Goal: Task Accomplishment & Management: Complete application form

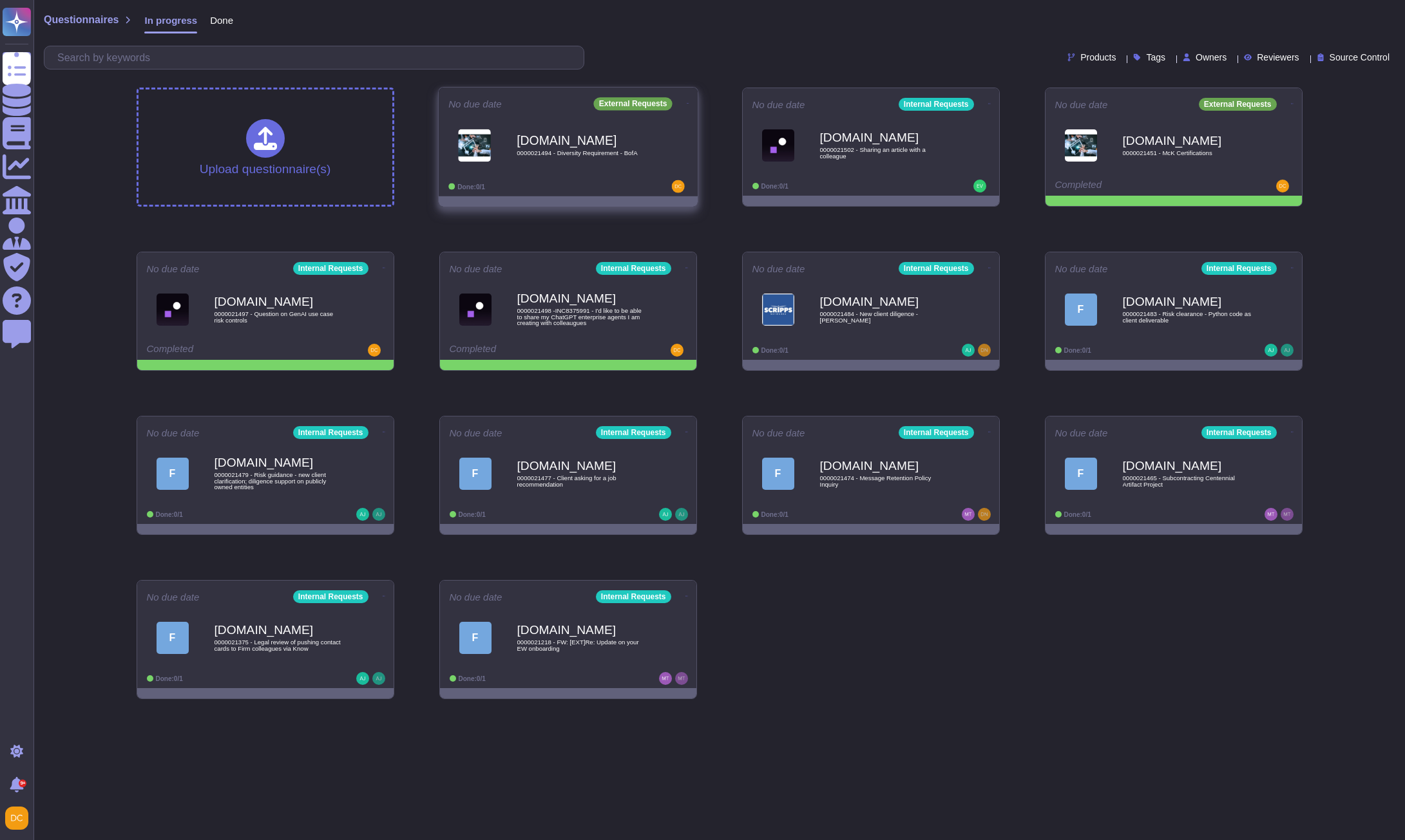
click at [611, 196] on div at bounding box center [568, 201] width 259 height 11
click at [572, 142] on b "[DOMAIN_NAME]" at bounding box center [582, 140] width 130 height 12
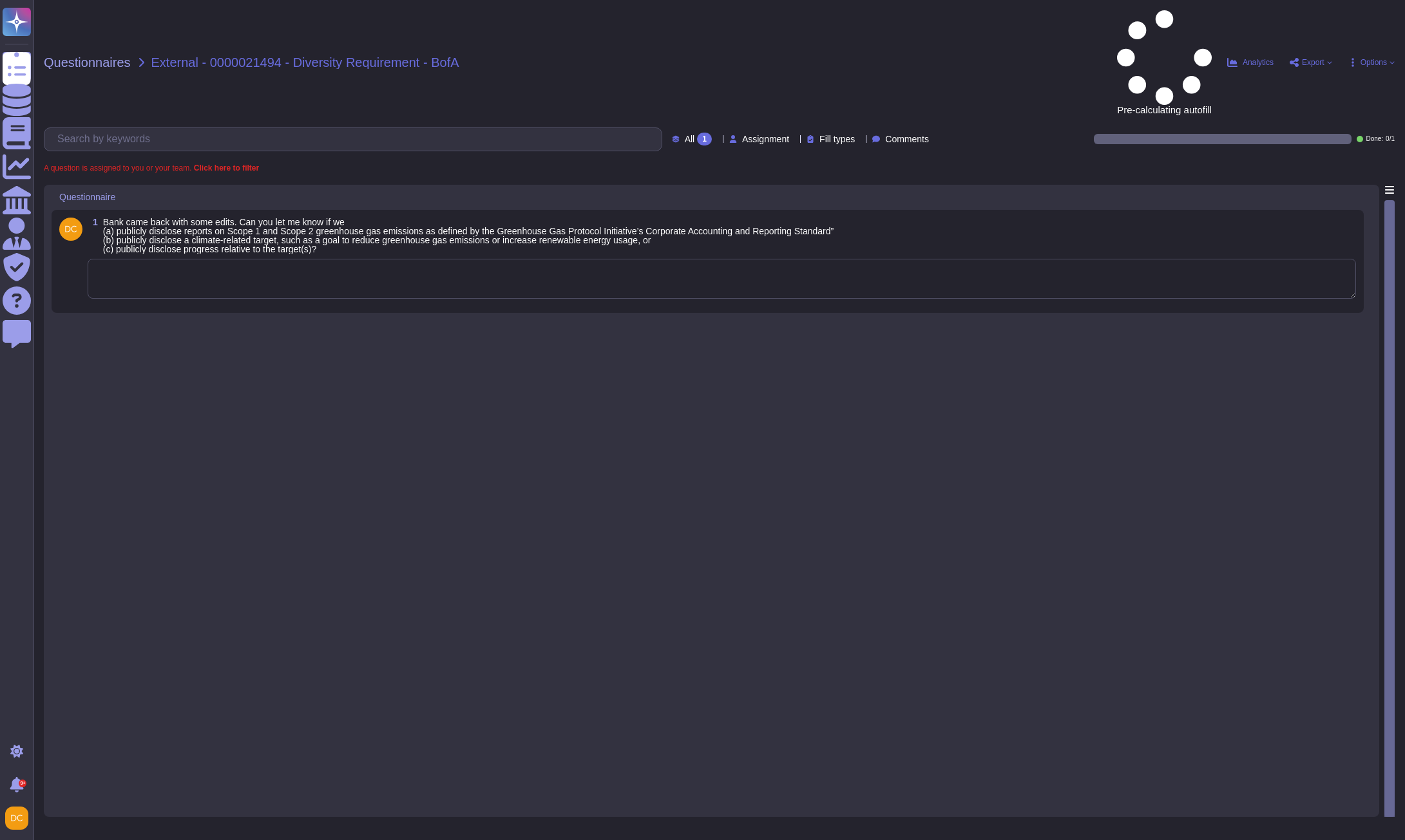
click at [190, 259] on textarea at bounding box center [722, 278] width 1268 height 40
paste textarea "Hello [PERSON_NAME], I hope this email finds you well. Yes, we do. You can refe…"
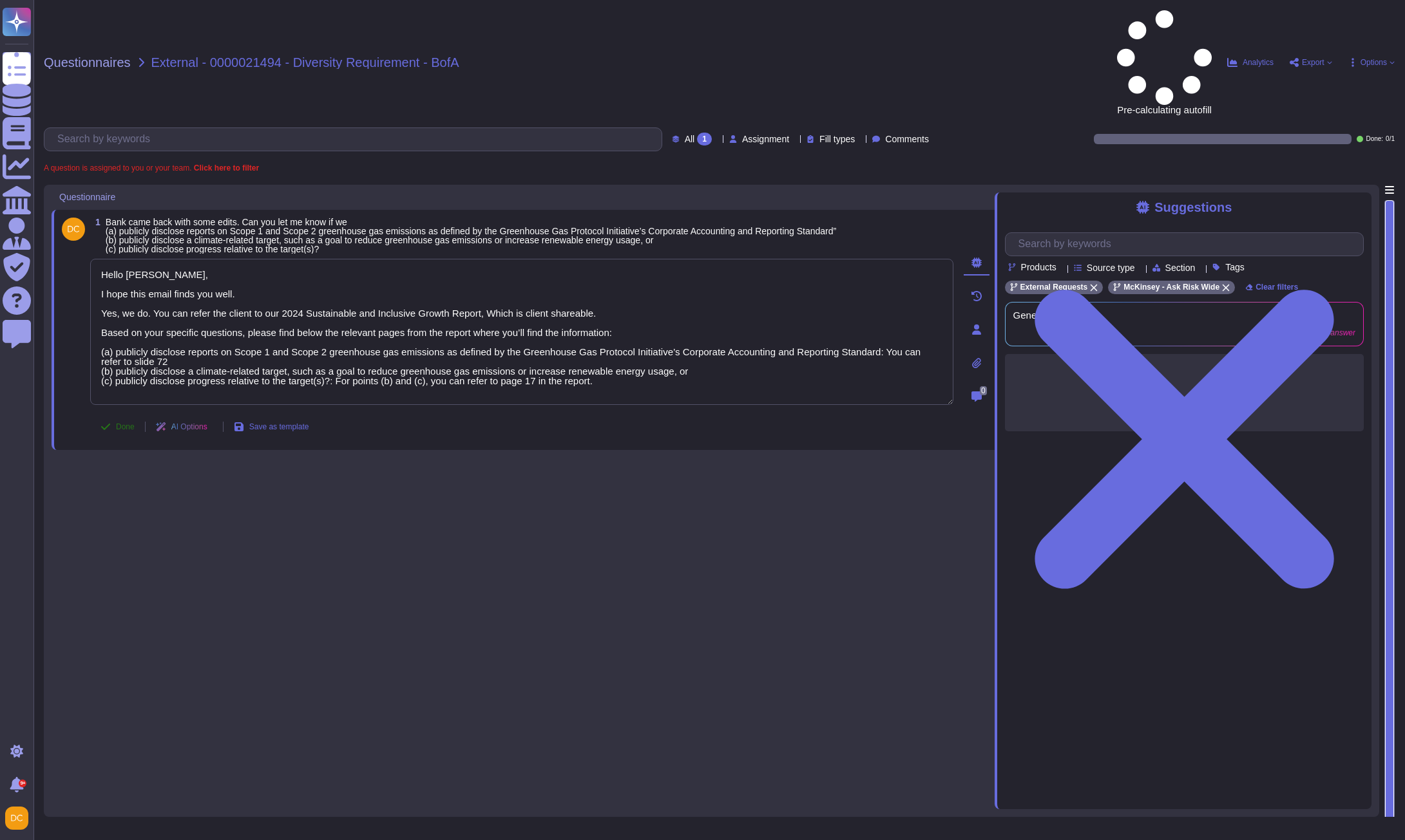
type textarea "Hello [PERSON_NAME], I hope this email finds you well. Yes, we do. You can refe…"
click at [123, 423] on span "Done" at bounding box center [125, 426] width 18 height 8
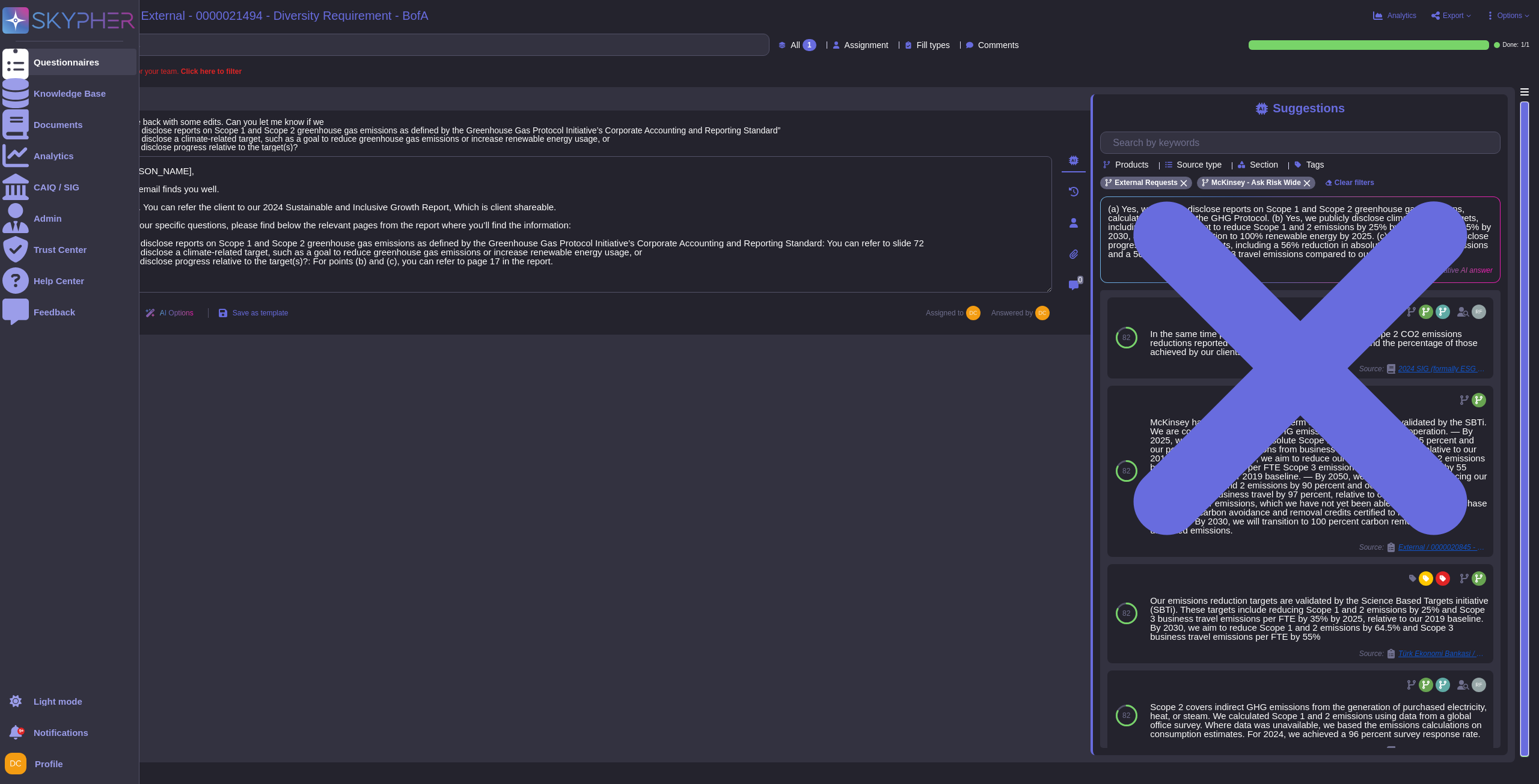
click at [23, 61] on div at bounding box center [16, 62] width 26 height 26
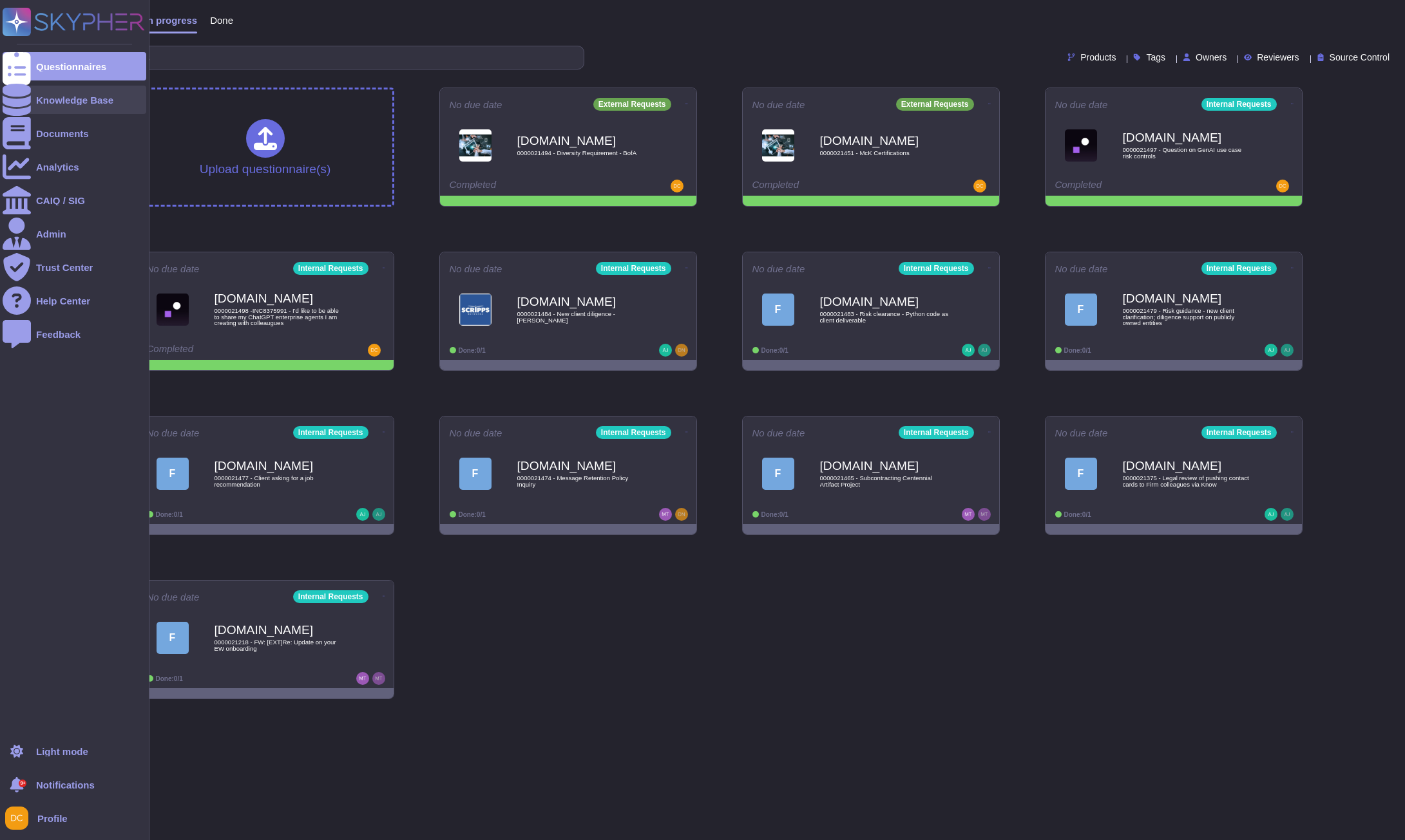
click at [26, 91] on div at bounding box center [17, 100] width 28 height 28
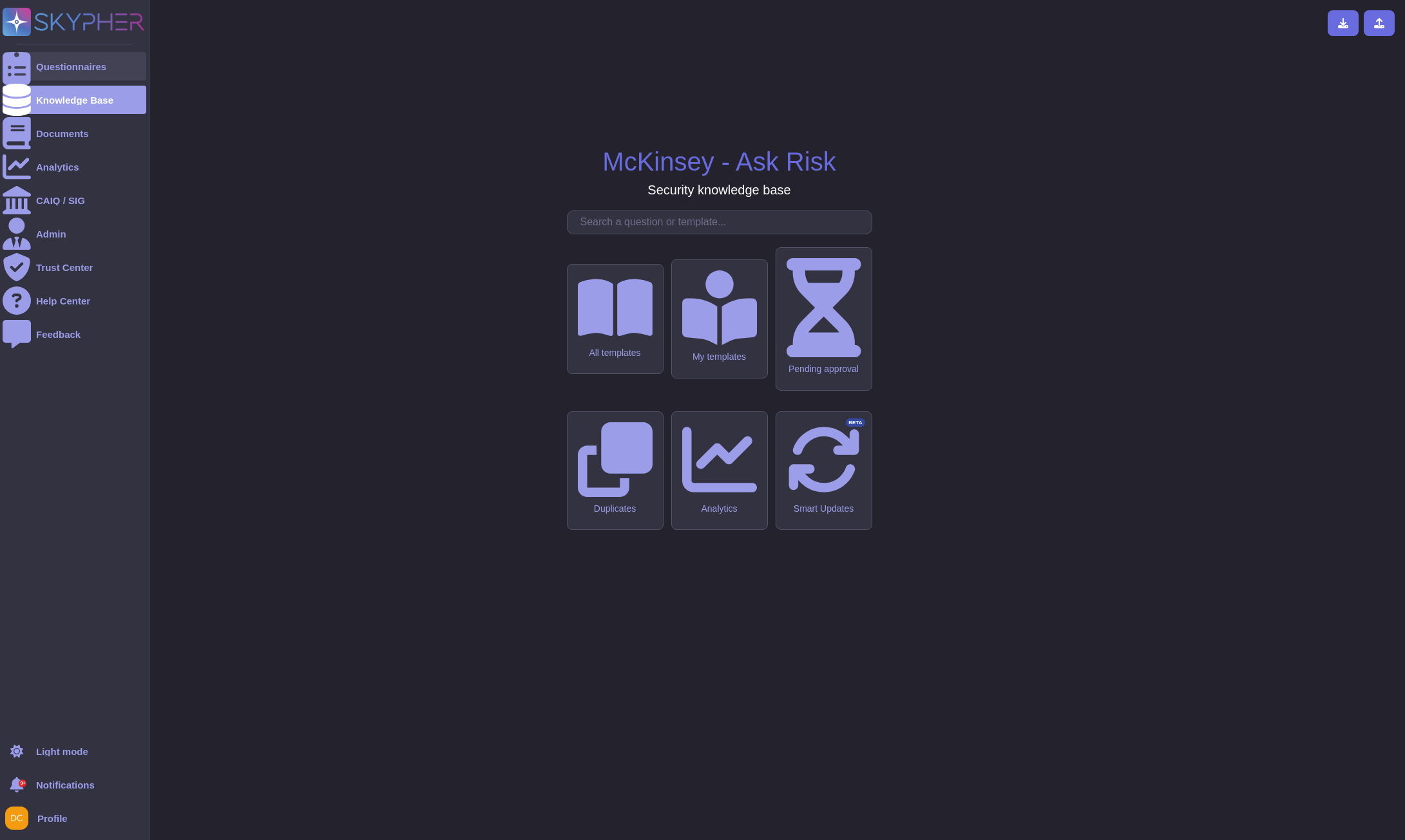
click at [14, 73] on div at bounding box center [17, 67] width 28 height 28
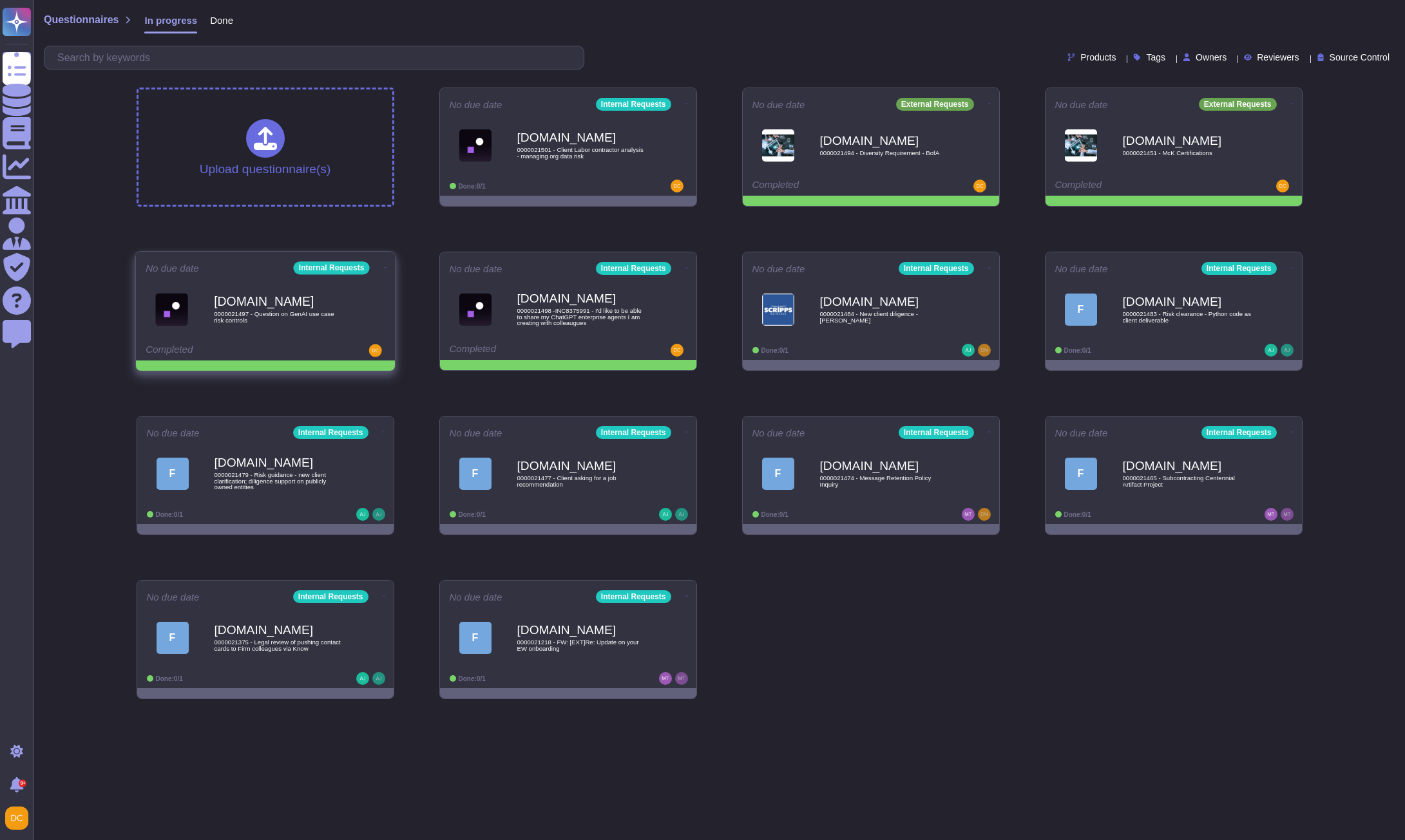
click at [685, 106] on icon at bounding box center [687, 104] width 3 height 4
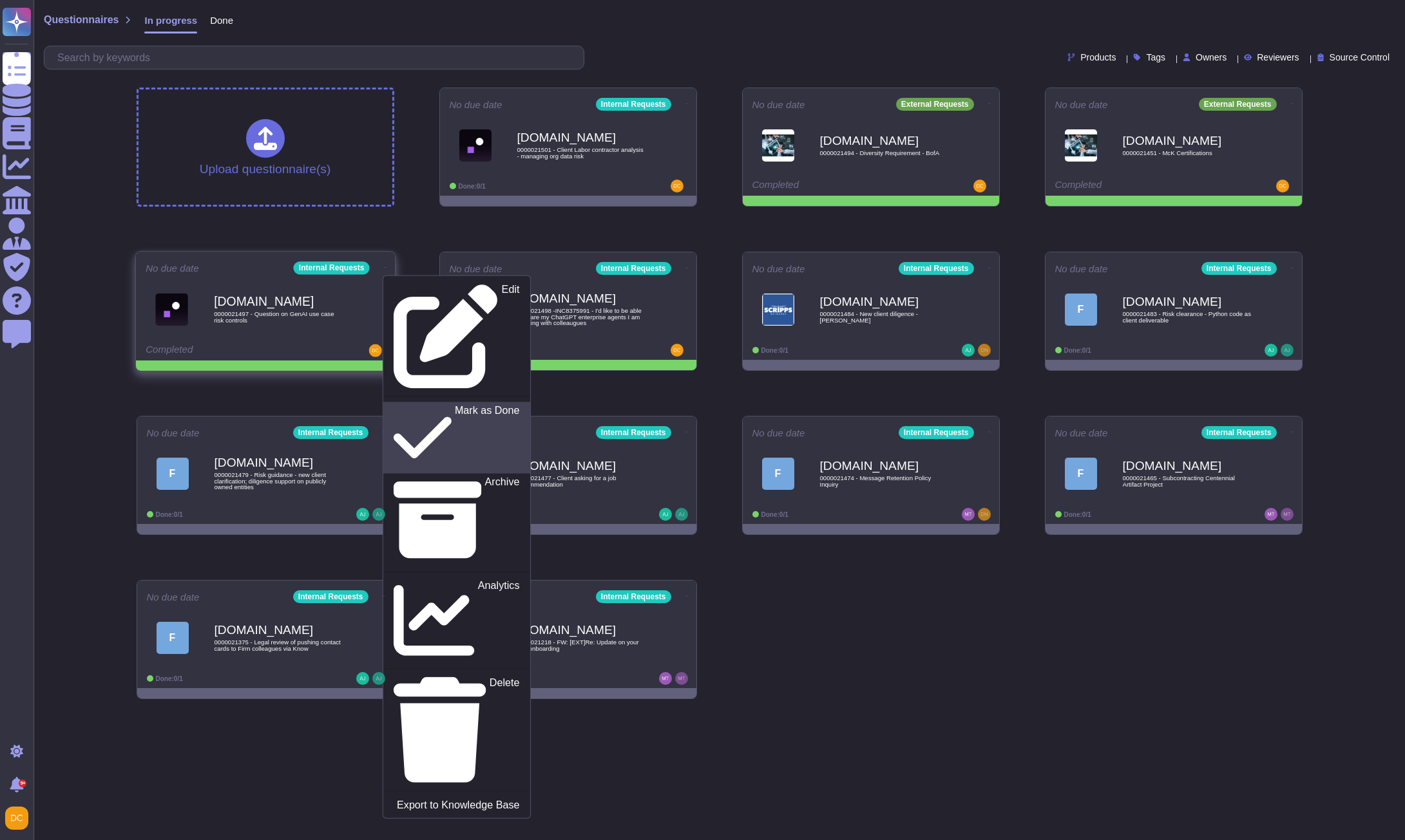
click at [454, 405] on p "Mark as Done" at bounding box center [487, 438] width 65 height 66
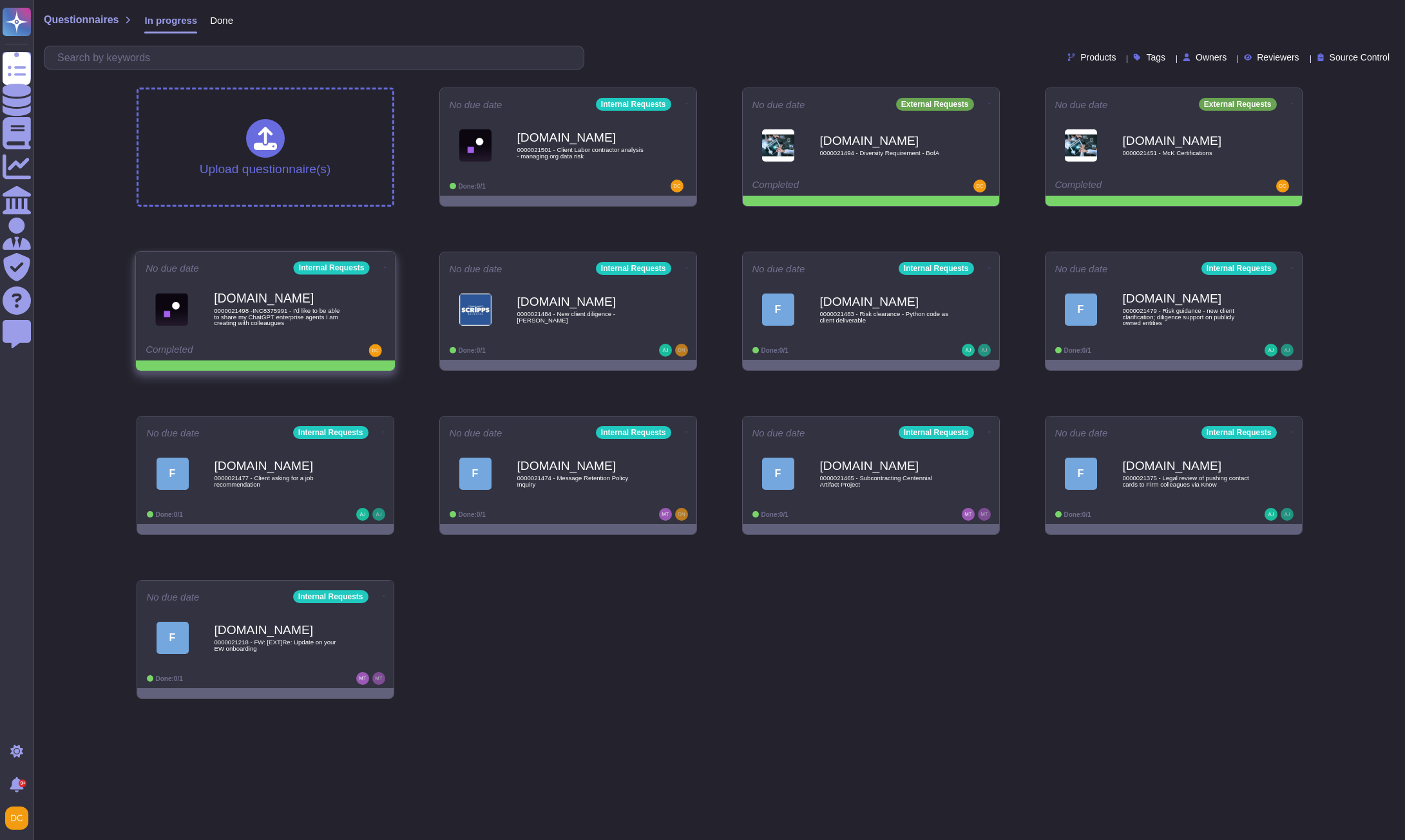
click at [685, 106] on icon at bounding box center [687, 104] width 3 height 4
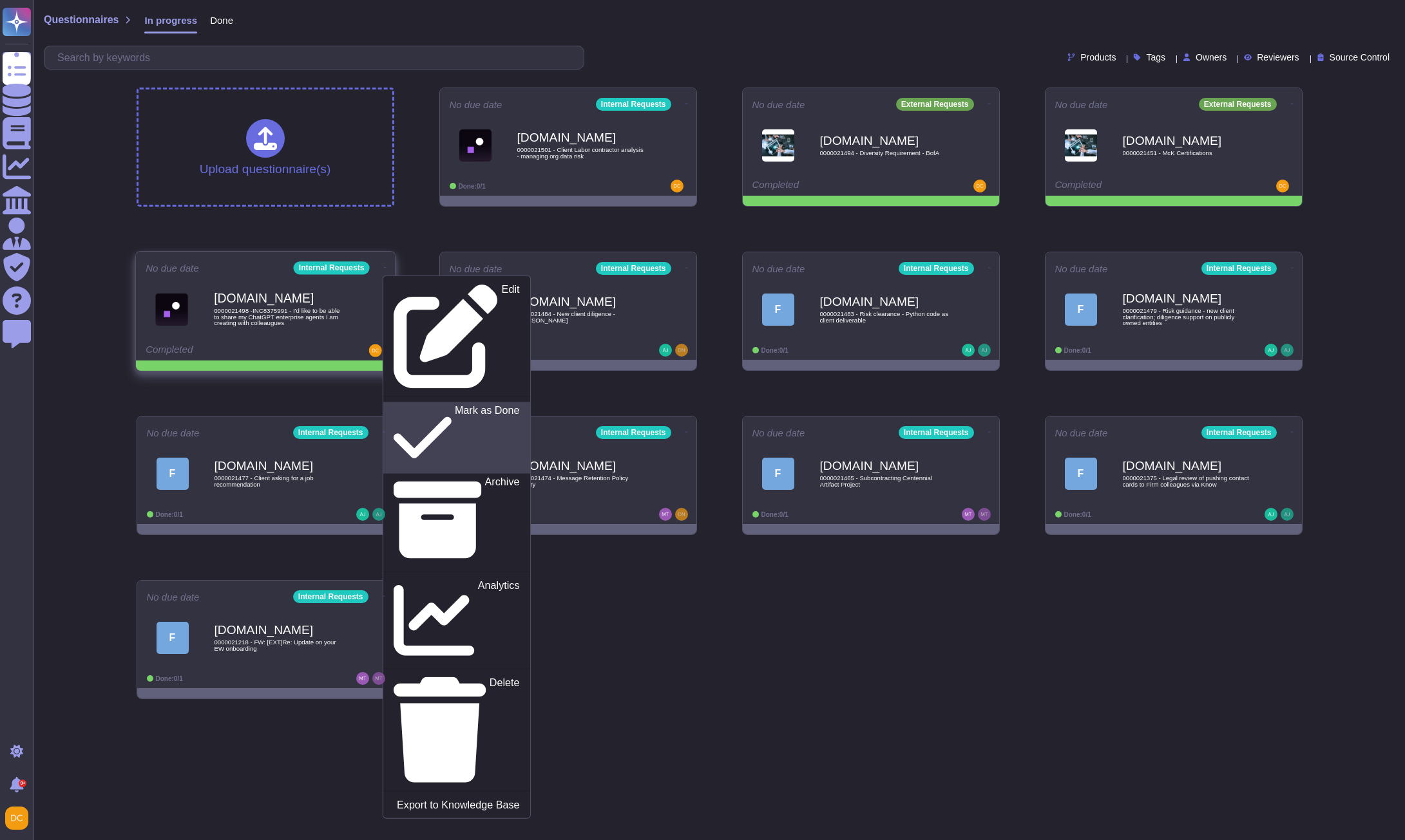
click at [454, 405] on p "Mark as Done" at bounding box center [487, 438] width 65 height 66
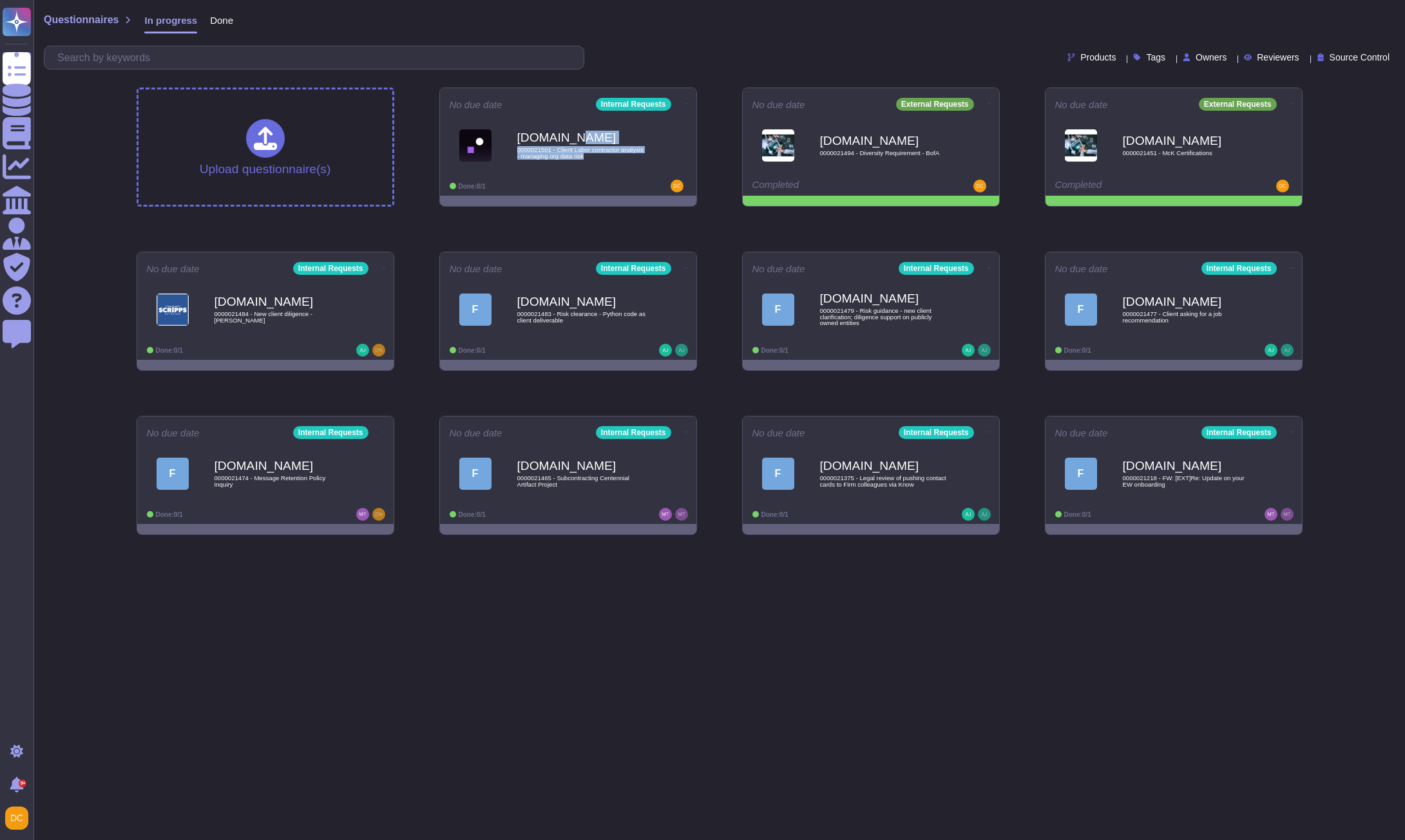
drag, startPoint x: 594, startPoint y: 177, endPoint x: 706, endPoint y: 136, distance: 119.3
click at [706, 136] on div "Upload questionnaire(s) No due date Internal Requests [DOMAIN_NAME] 0000021501 …" at bounding box center [719, 311] width 1187 height 468
click at [688, 103] on icon at bounding box center [687, 104] width 3 height 4
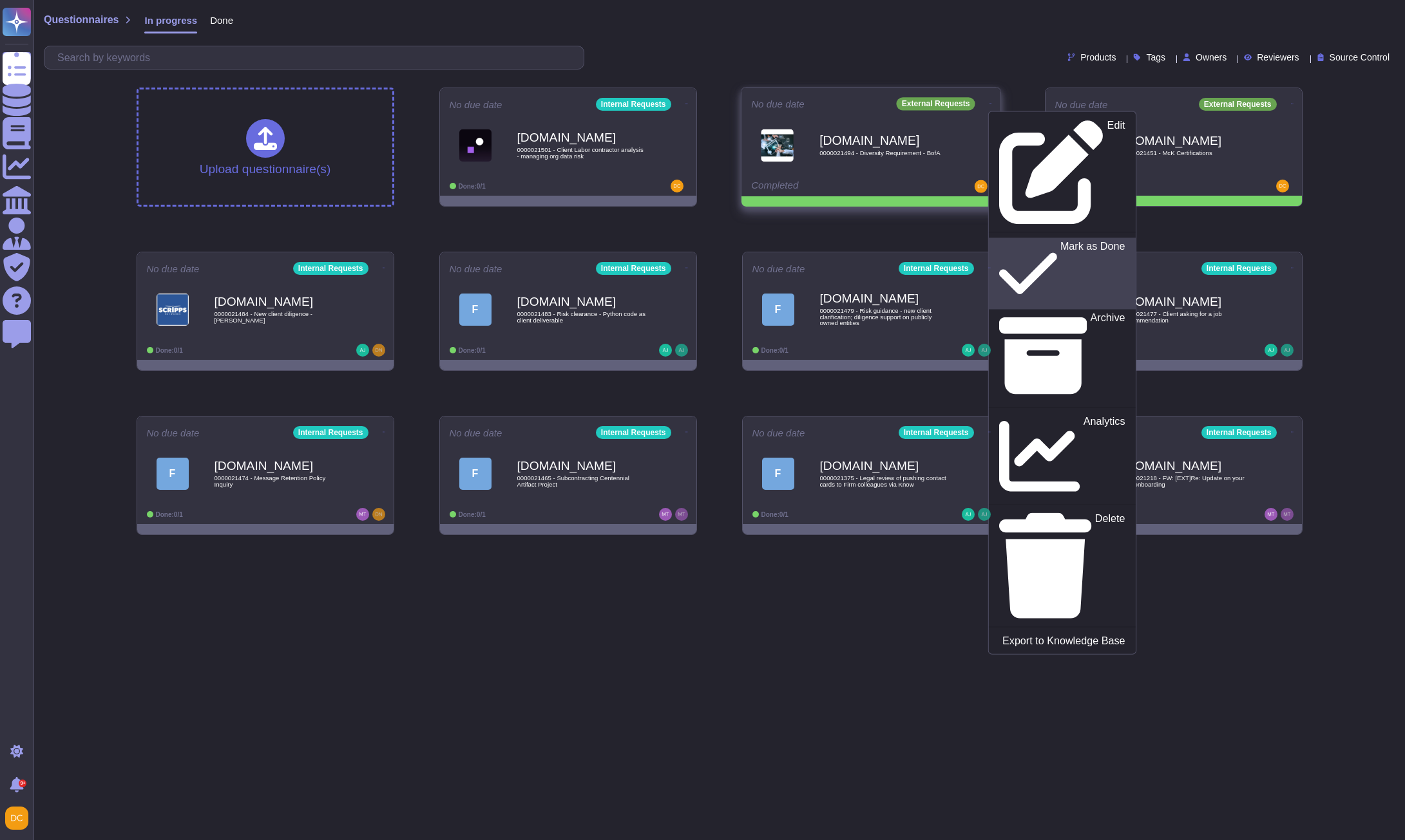
click at [1060, 241] on p "Mark as Done" at bounding box center [1093, 273] width 65 height 66
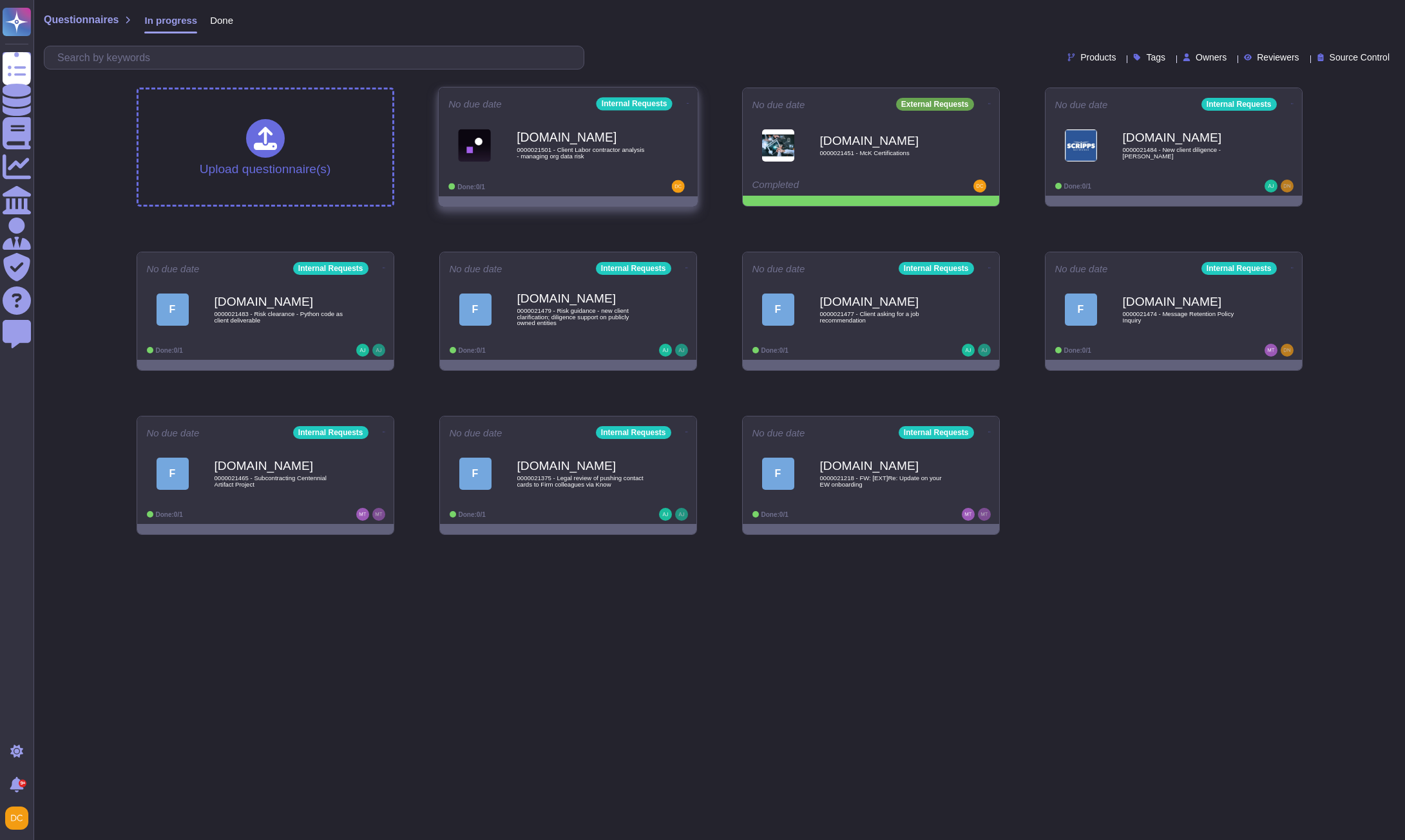
click at [619, 176] on div "[DOMAIN_NAME] 0000021501 - Client Labor contractor analysis - managing org data…" at bounding box center [568, 145] width 239 height 65
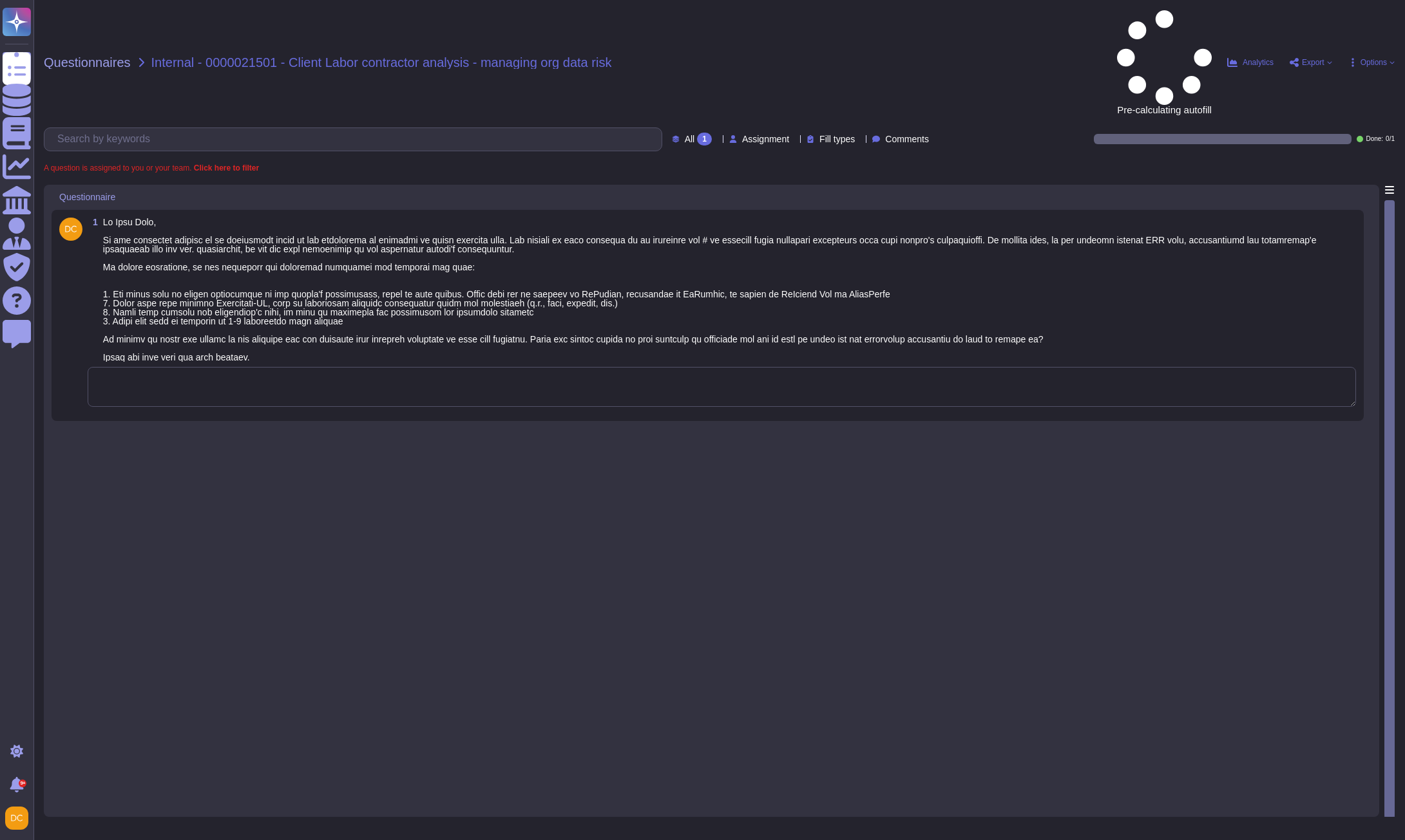
click at [227, 367] on textarea at bounding box center [722, 387] width 1268 height 40
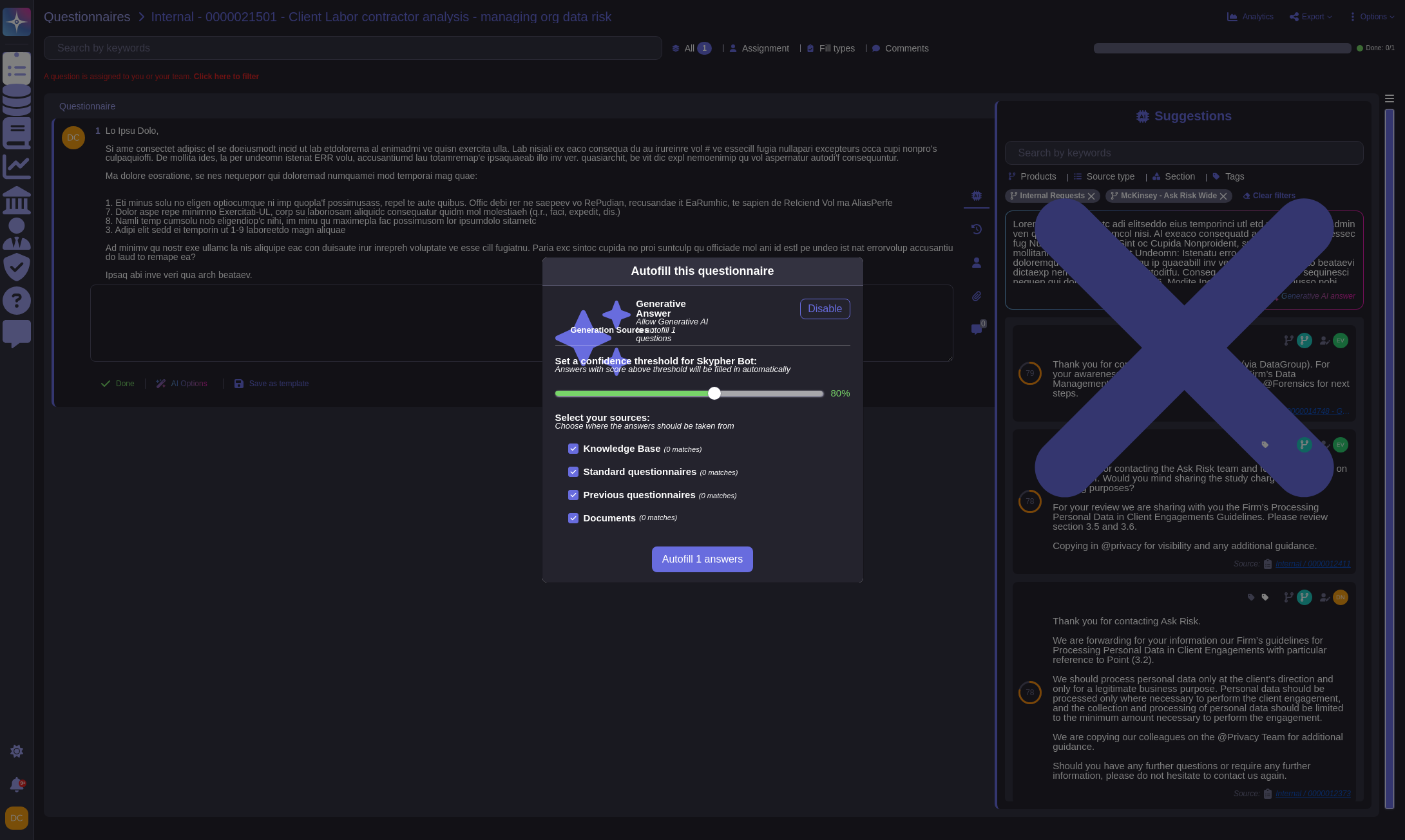
click at [1144, 408] on div "Autofill this questionnaire Generative Answer Allow Generative AI to autofill 1…" at bounding box center [702, 420] width 1405 height 840
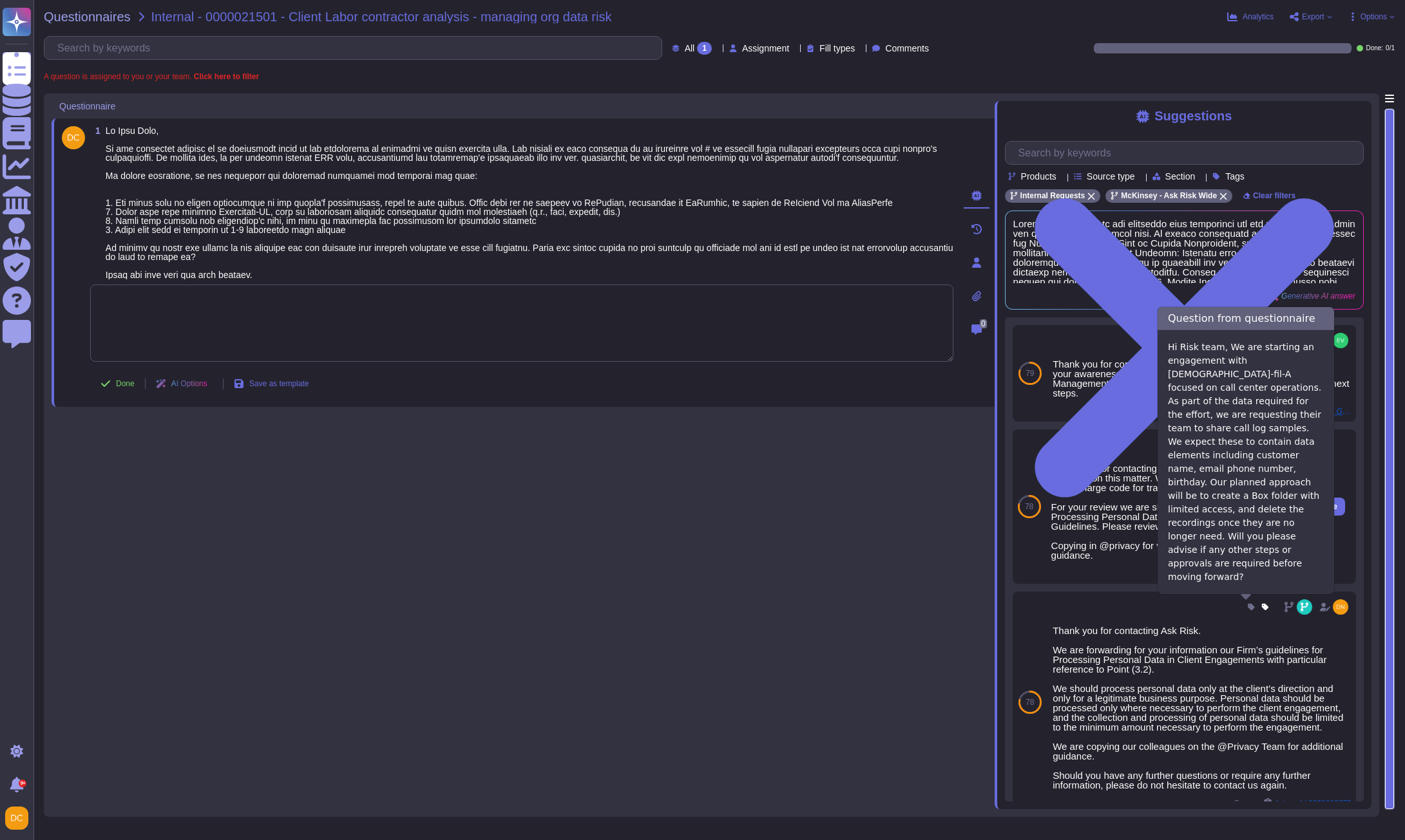
click at [1243, 578] on span "Internal / 0000012411" at bounding box center [1261, 574] width 75 height 8
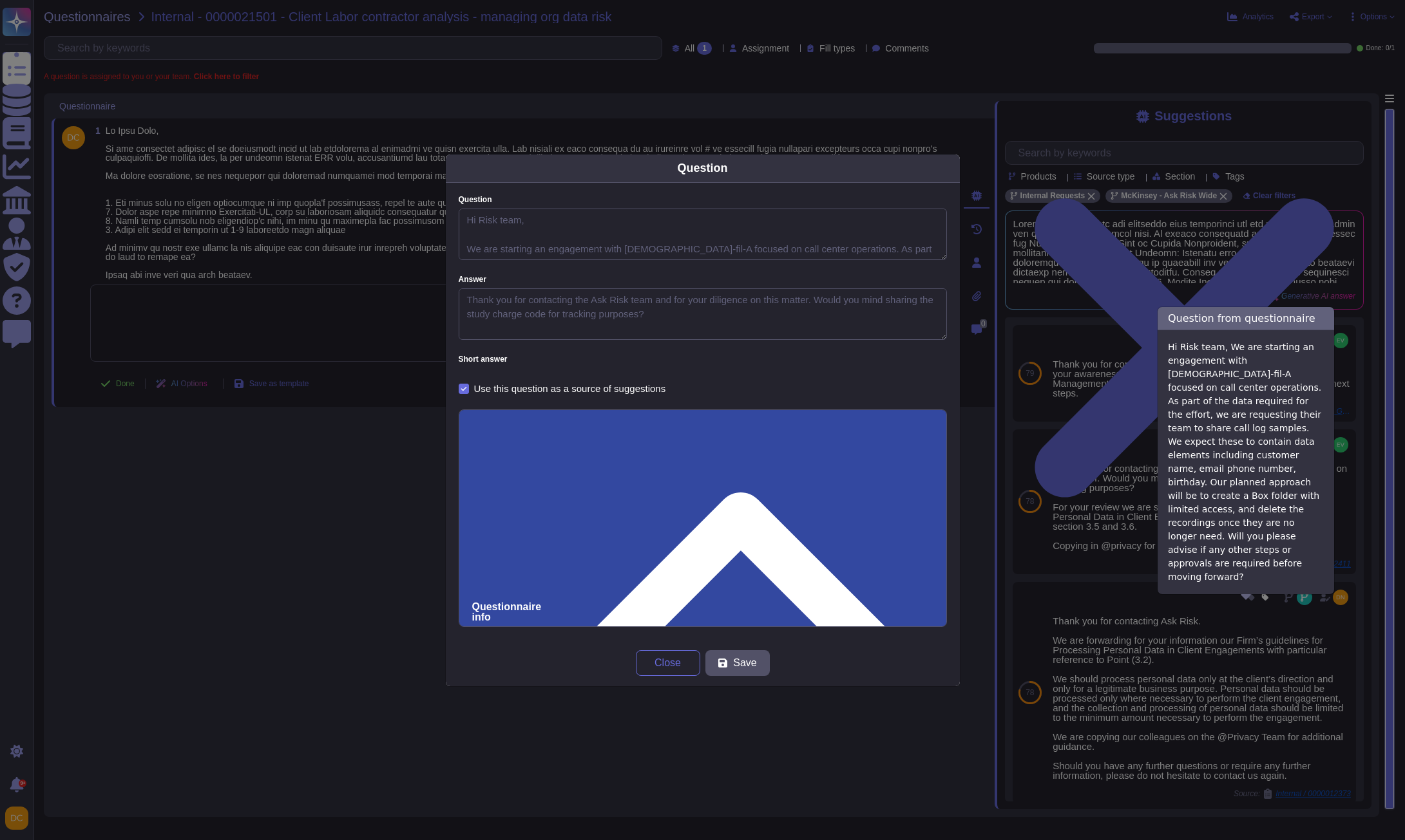
type textarea "Hi Risk team, We are starting an engagement with [DEMOGRAPHIC_DATA]-fil-A focus…"
type textarea "Thank you for contacting the Ask Risk team and for your diligence on this matte…"
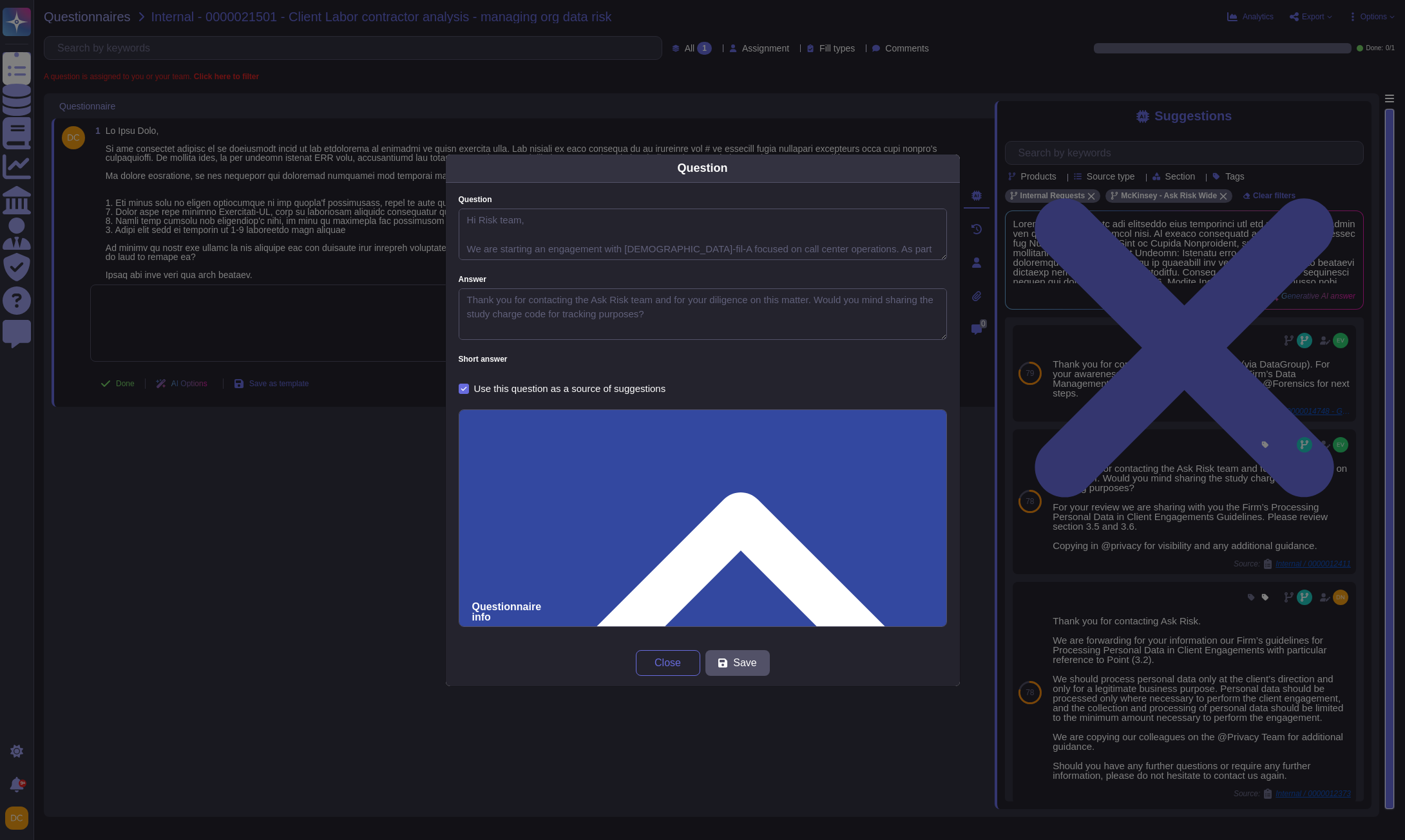
click at [508, 839] on input "0000012411" at bounding box center [702, 851] width 461 height 24
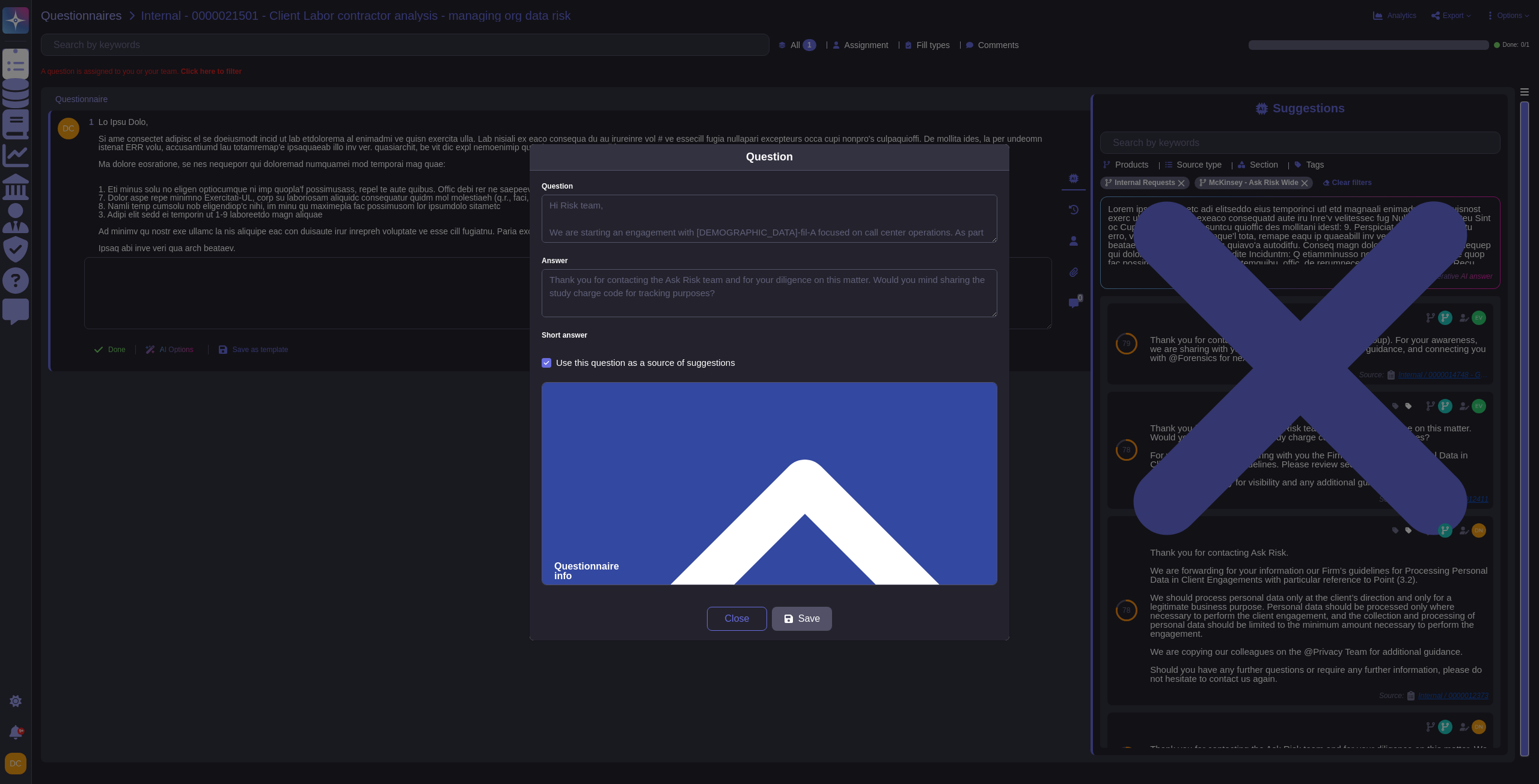
click at [329, 304] on div "Question Question Hi Risk team, We are starting an engagement with [DEMOGRAPHIC…" at bounding box center [770, 392] width 1539 height 784
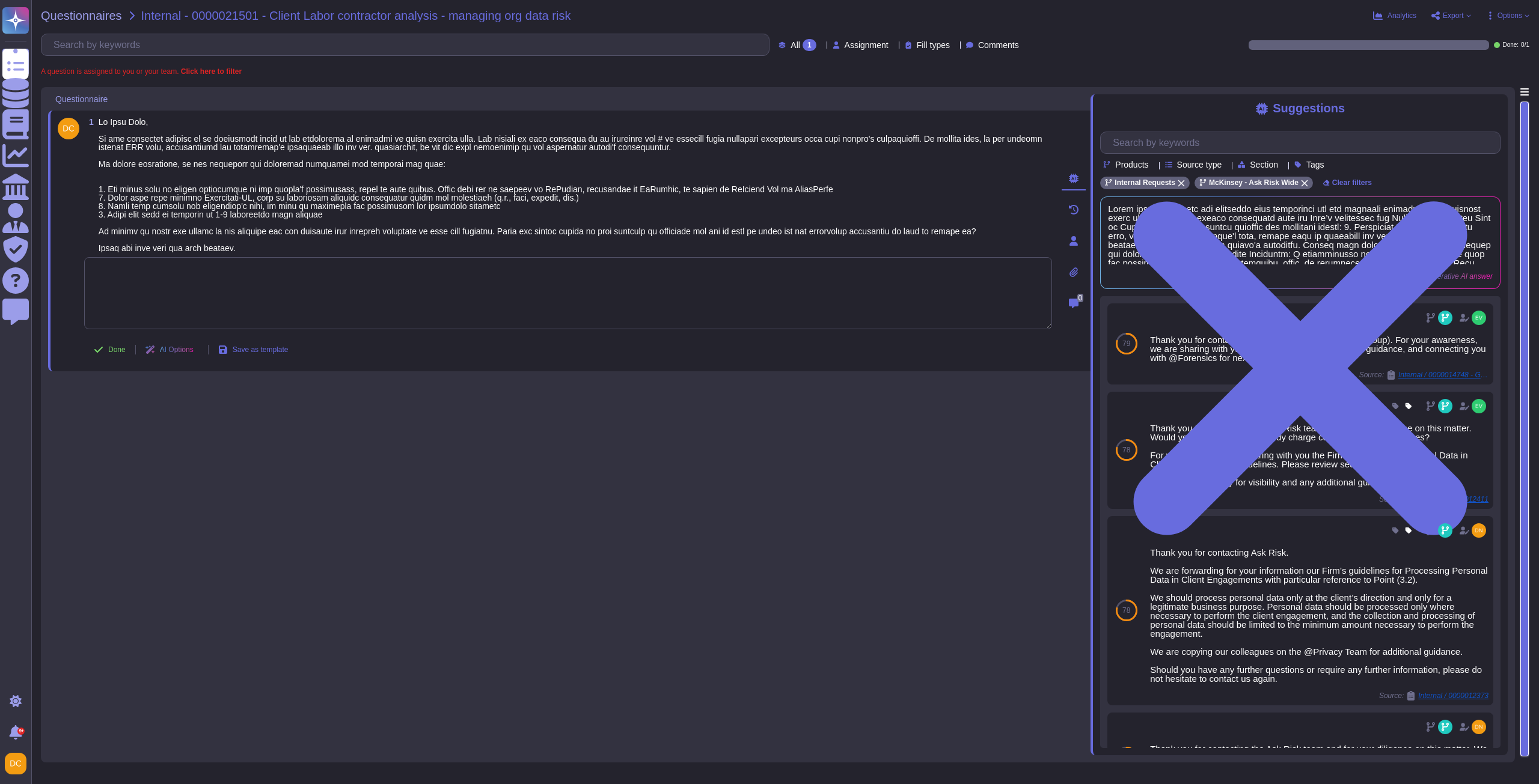
click at [264, 297] on textarea at bounding box center [568, 293] width 968 height 72
paste textarea "For your awareness, I am sharing with you our Firm’s Processing Personal Data i…"
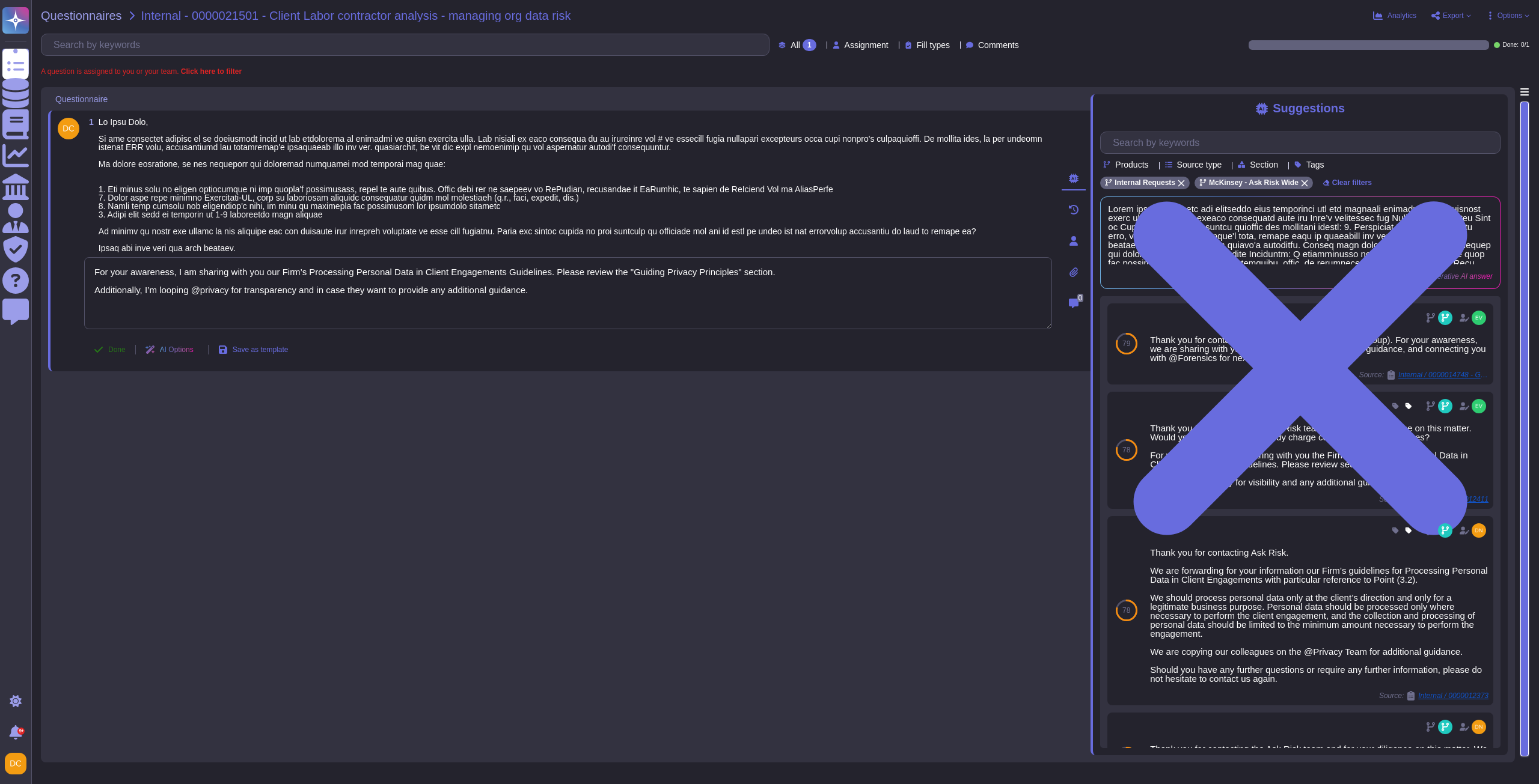
type textarea "For your awareness, I am sharing with you our Firm’s Processing Personal Data i…"
click at [116, 344] on div "Done AI Options Save as template" at bounding box center [190, 350] width 214 height 29
click at [116, 354] on span "Done" at bounding box center [117, 350] width 17 height 7
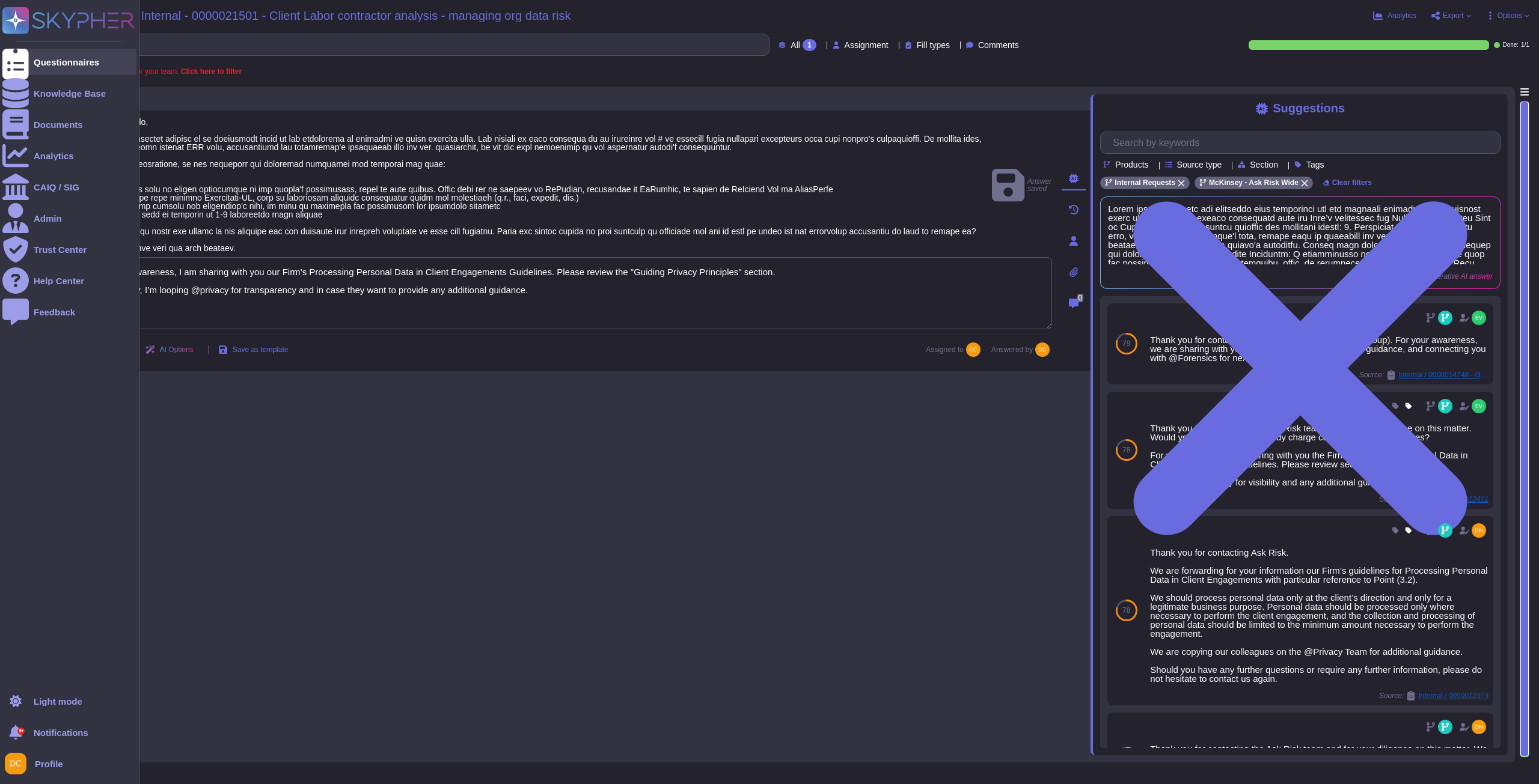
click at [24, 59] on div at bounding box center [16, 62] width 26 height 26
